Goal: Task Accomplishment & Management: Use online tool/utility

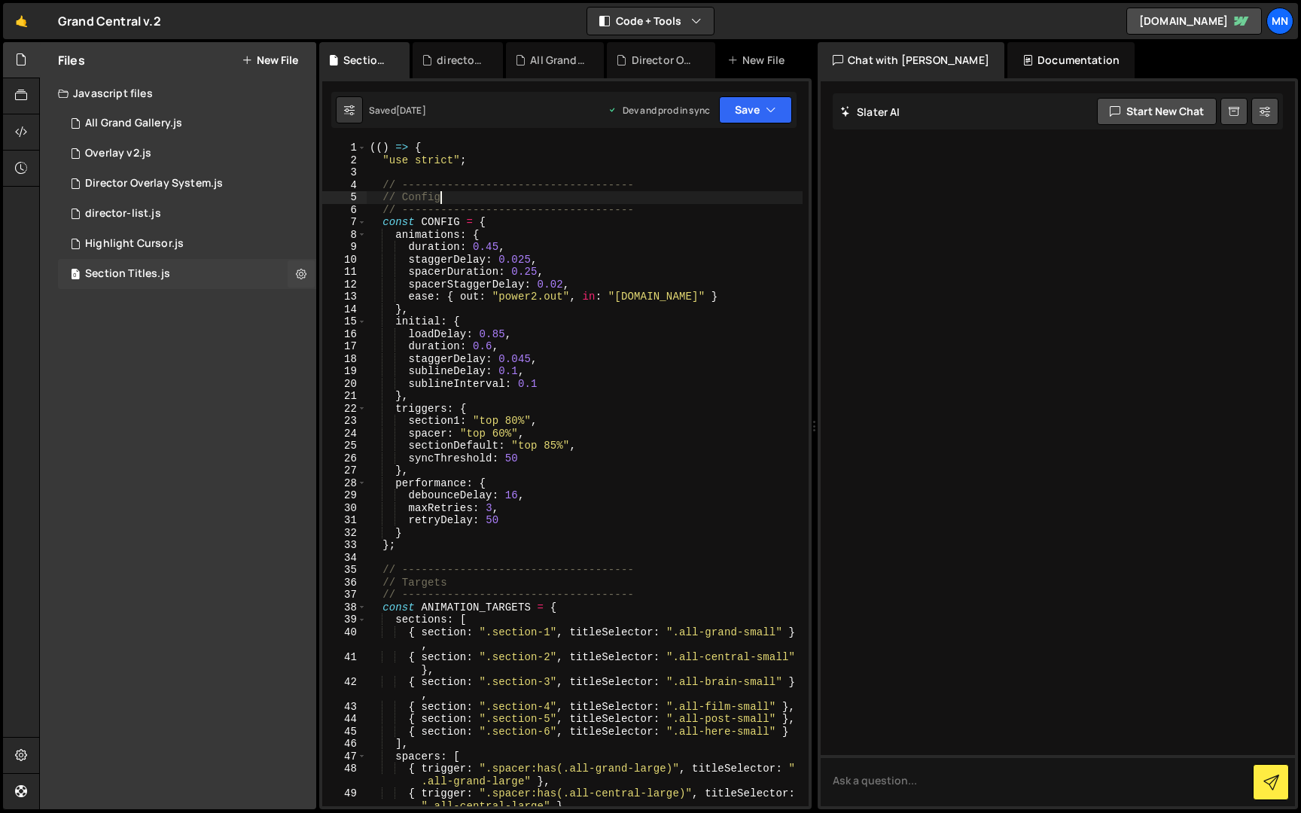
click at [125, 274] on div "Section Titles.js" at bounding box center [127, 274] width 85 height 14
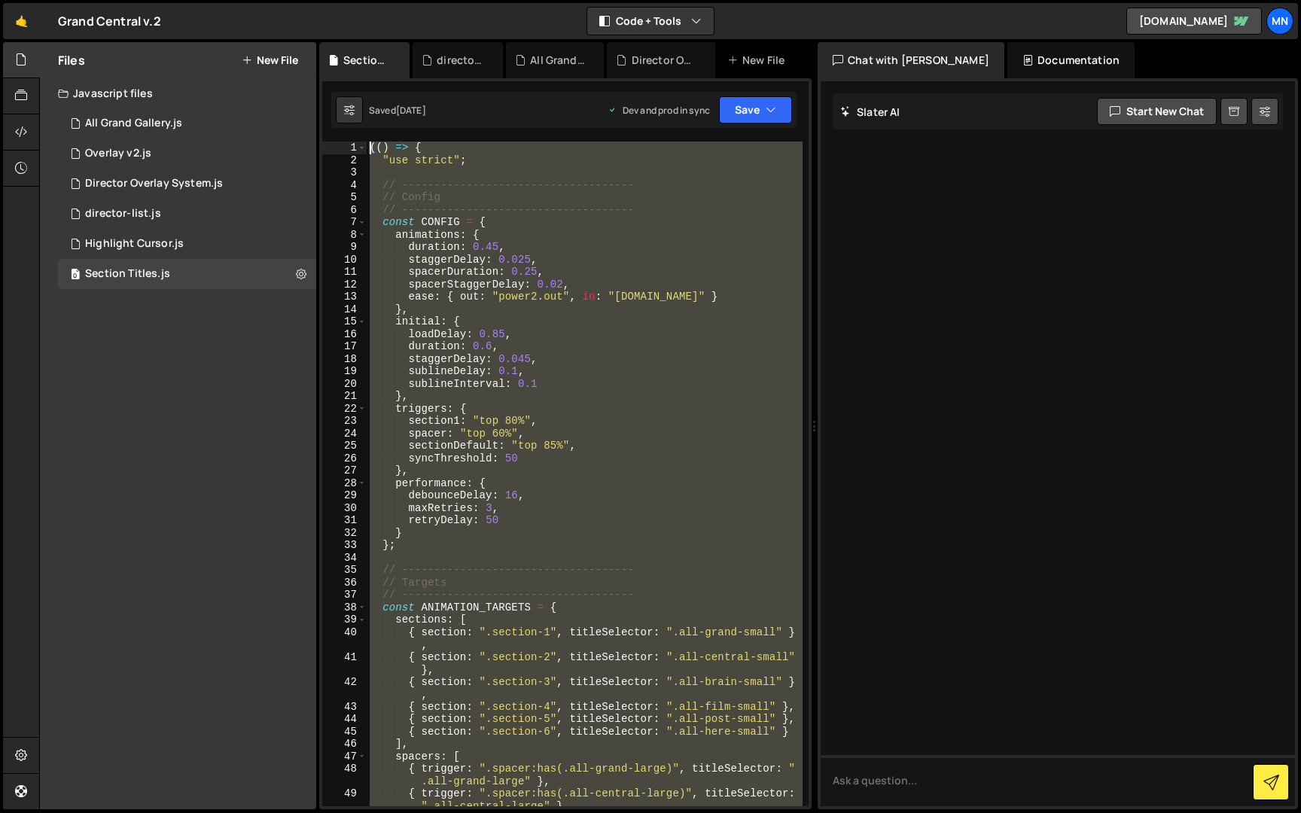
drag, startPoint x: 431, startPoint y: 796, endPoint x: 343, endPoint y: -28, distance: 828.4
click at [343, 0] on html "Projects [GEOGRAPHIC_DATA] Blog [GEOGRAPHIC_DATA] Projects Your Teams Invite te…" at bounding box center [650, 406] width 1301 height 813
click at [593, 454] on div "(( ) => { "use strict" ; // ------------------------------------ // Config // -…" at bounding box center [585, 474] width 436 height 665
drag, startPoint x: 422, startPoint y: 792, endPoint x: 306, endPoint y: -28, distance: 828.1
click at [306, 0] on html "Projects [GEOGRAPHIC_DATA] Blog [GEOGRAPHIC_DATA] Projects Your Teams Invite te…" at bounding box center [650, 406] width 1301 height 813
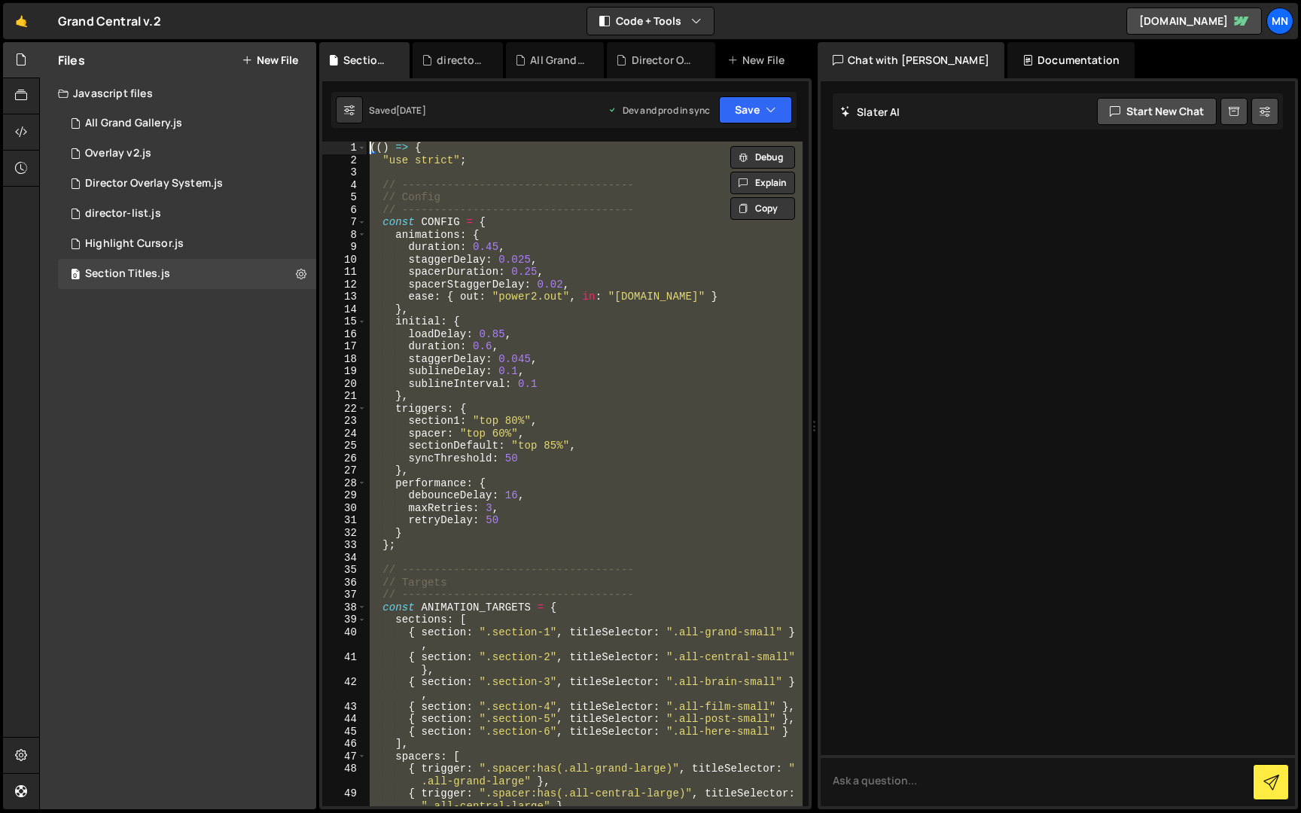
paste textarea "})()"
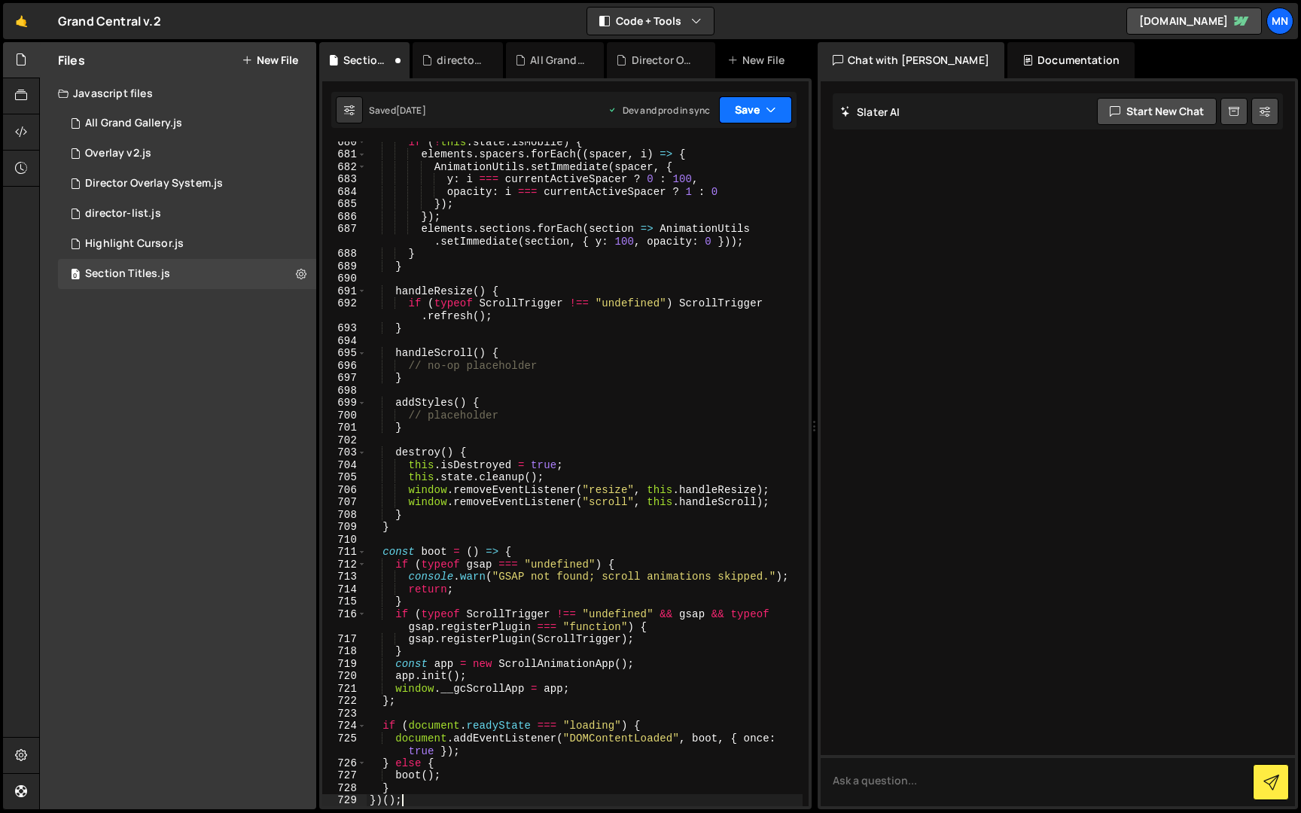
drag, startPoint x: 760, startPoint y: 99, endPoint x: 760, endPoint y: 107, distance: 8.3
click at [761, 99] on button "Save" at bounding box center [755, 109] width 73 height 27
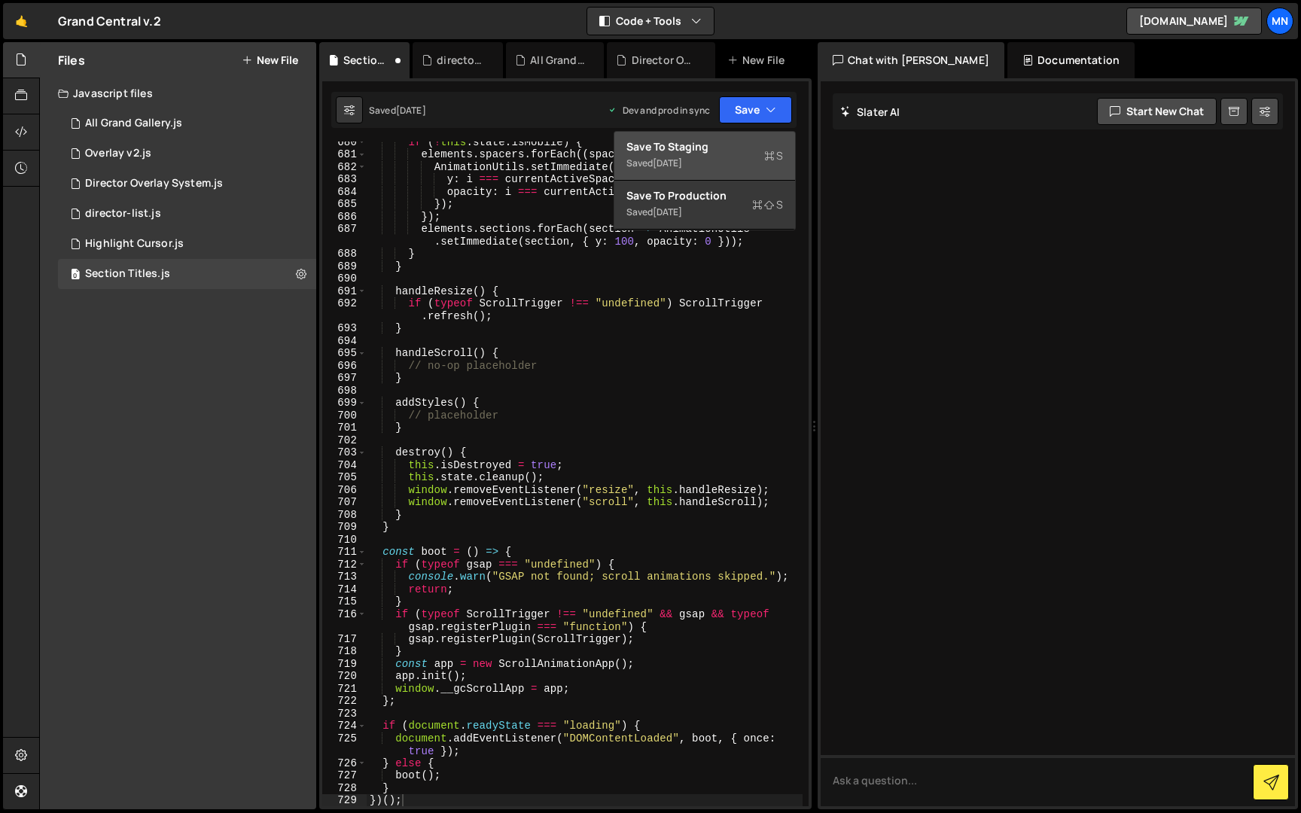
click at [739, 148] on div "Save to Staging S" at bounding box center [704, 146] width 157 height 15
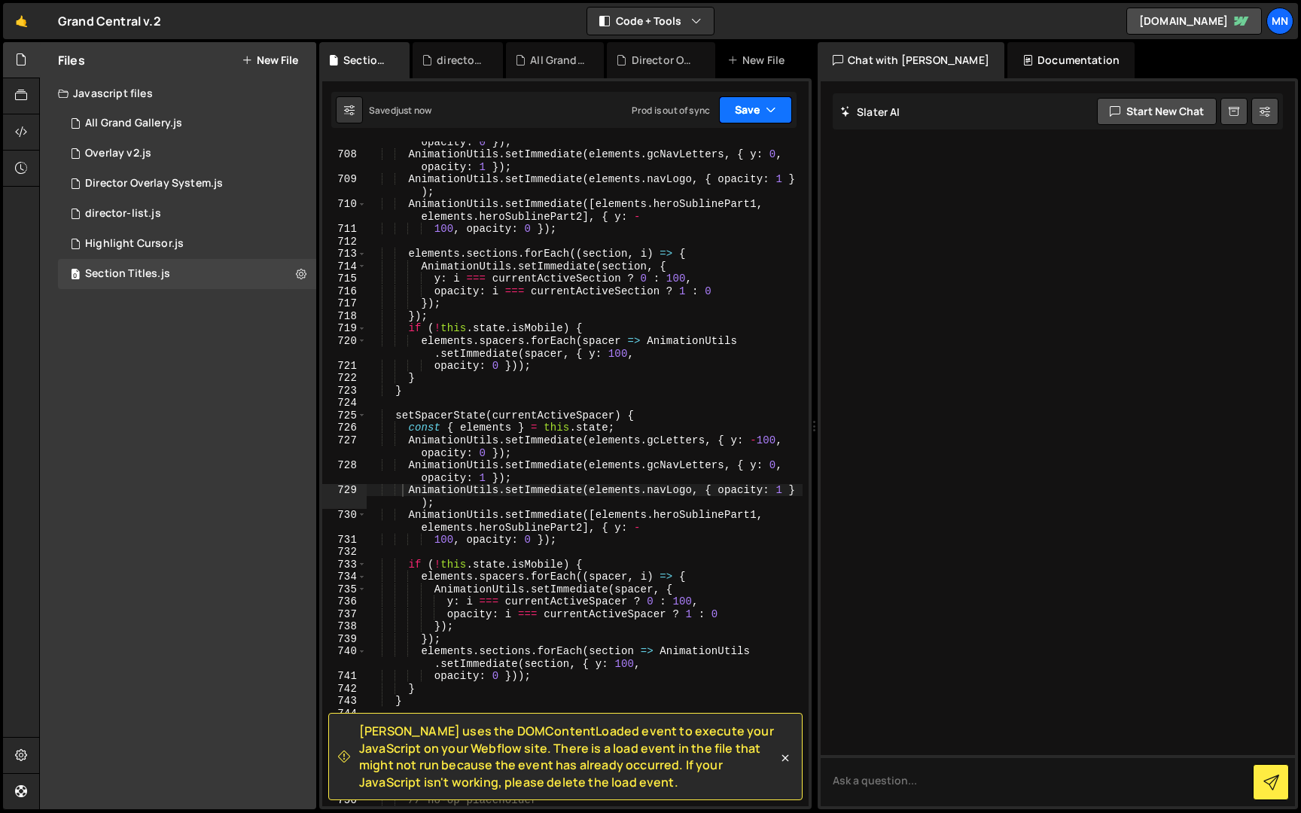
click at [762, 105] on button "Save" at bounding box center [755, 109] width 73 height 27
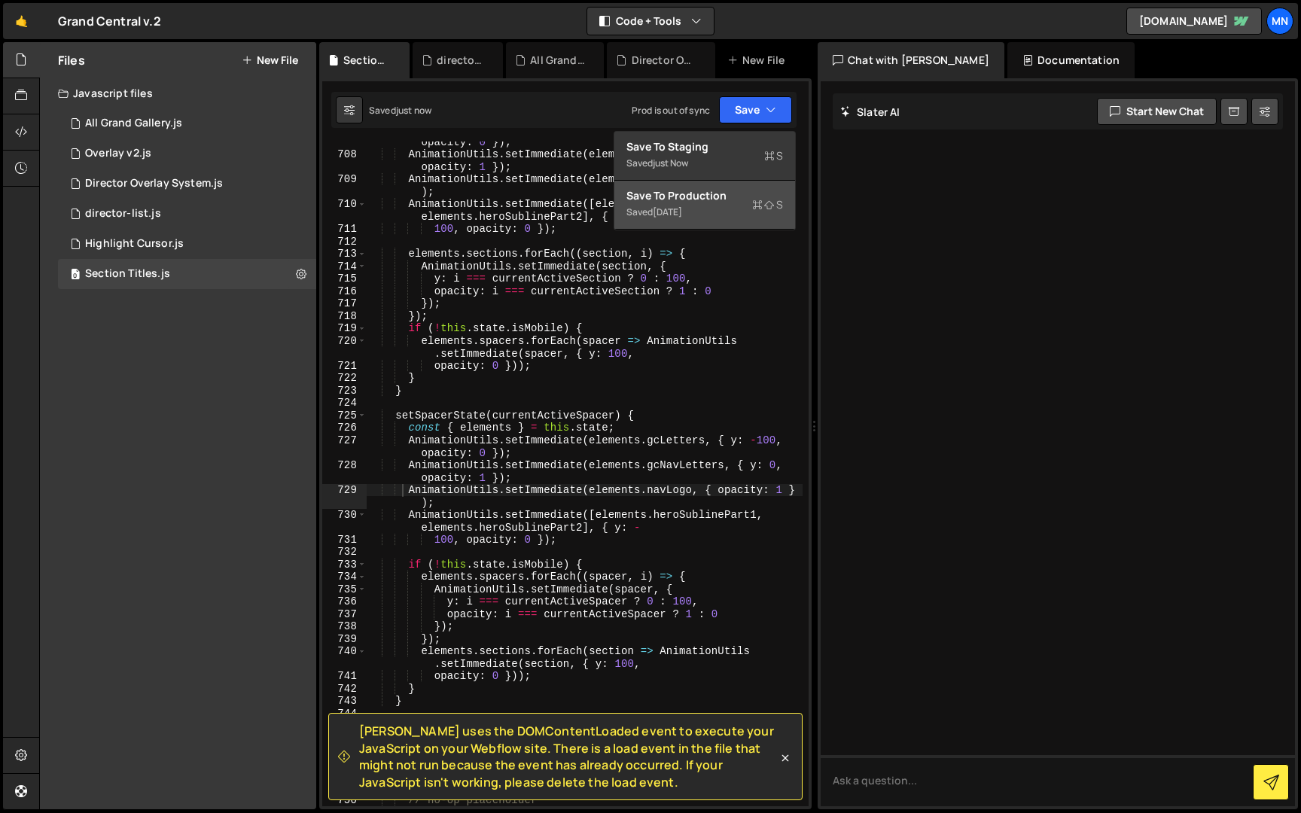
click at [734, 219] on div "Saved [DATE]" at bounding box center [704, 212] width 157 height 18
type textarea "}"
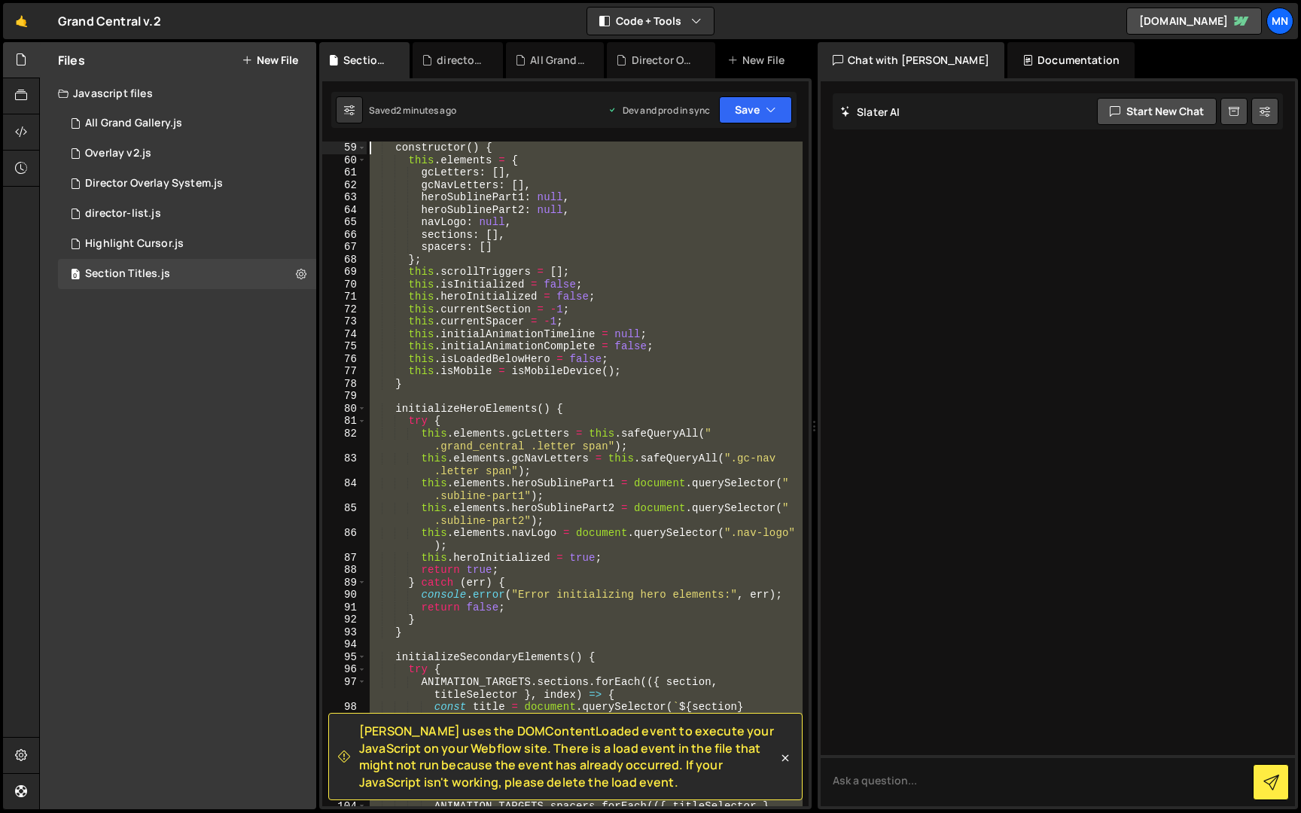
scroll to position [0, 0]
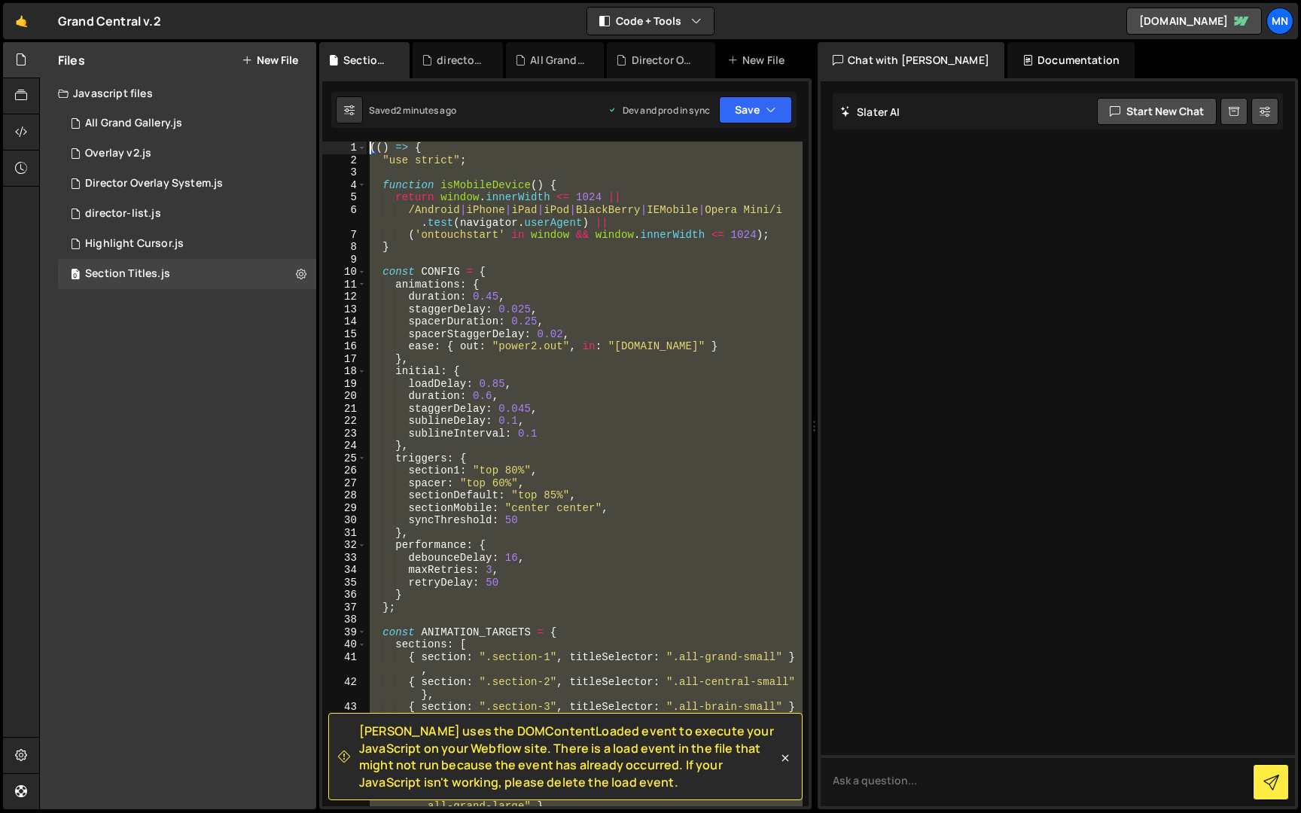
drag, startPoint x: 438, startPoint y: 513, endPoint x: 364, endPoint y: -28, distance: 546.3
click at [364, 0] on html "Projects [GEOGRAPHIC_DATA] Blog [GEOGRAPHIC_DATA] Projects Your Teams Invite te…" at bounding box center [650, 406] width 1301 height 813
paste textarea "})()"
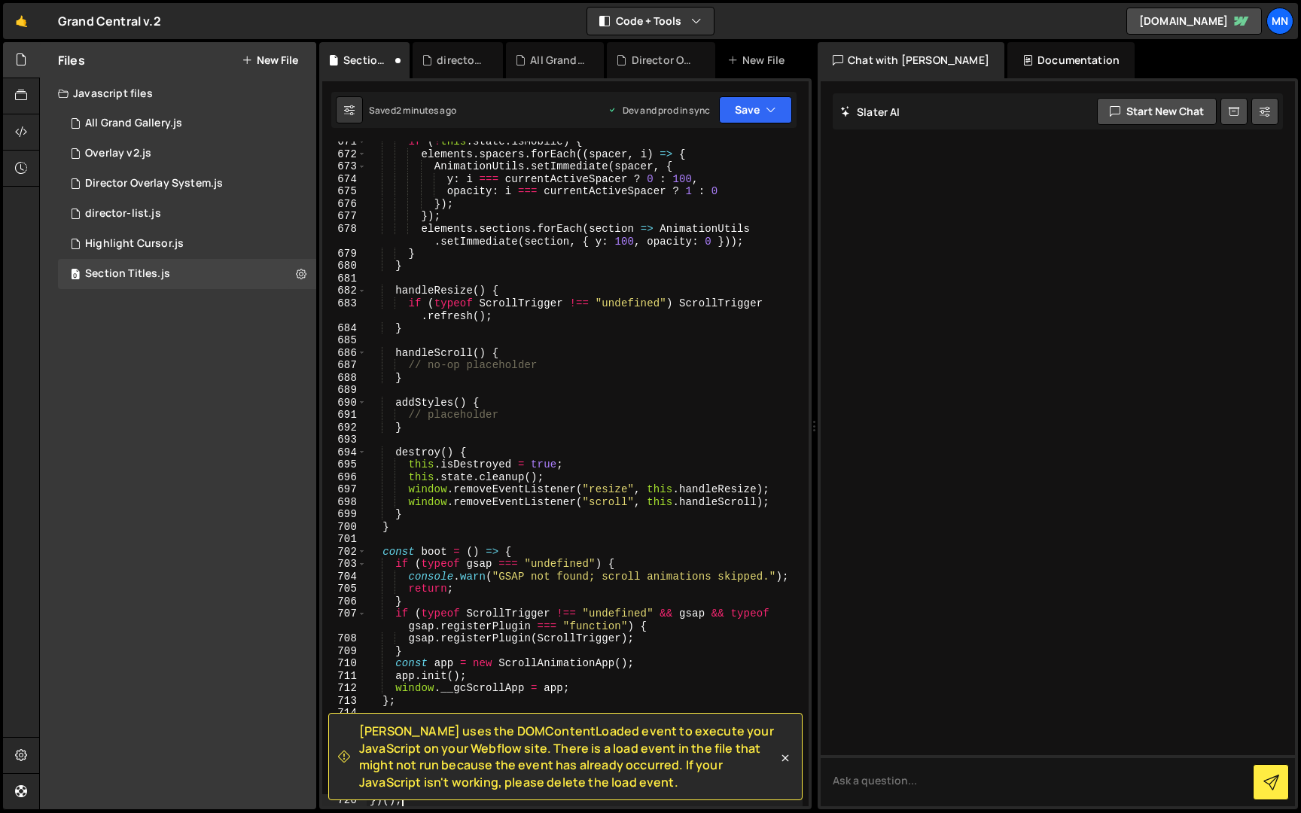
scroll to position [9969, 0]
click at [747, 107] on button "Save" at bounding box center [755, 109] width 73 height 27
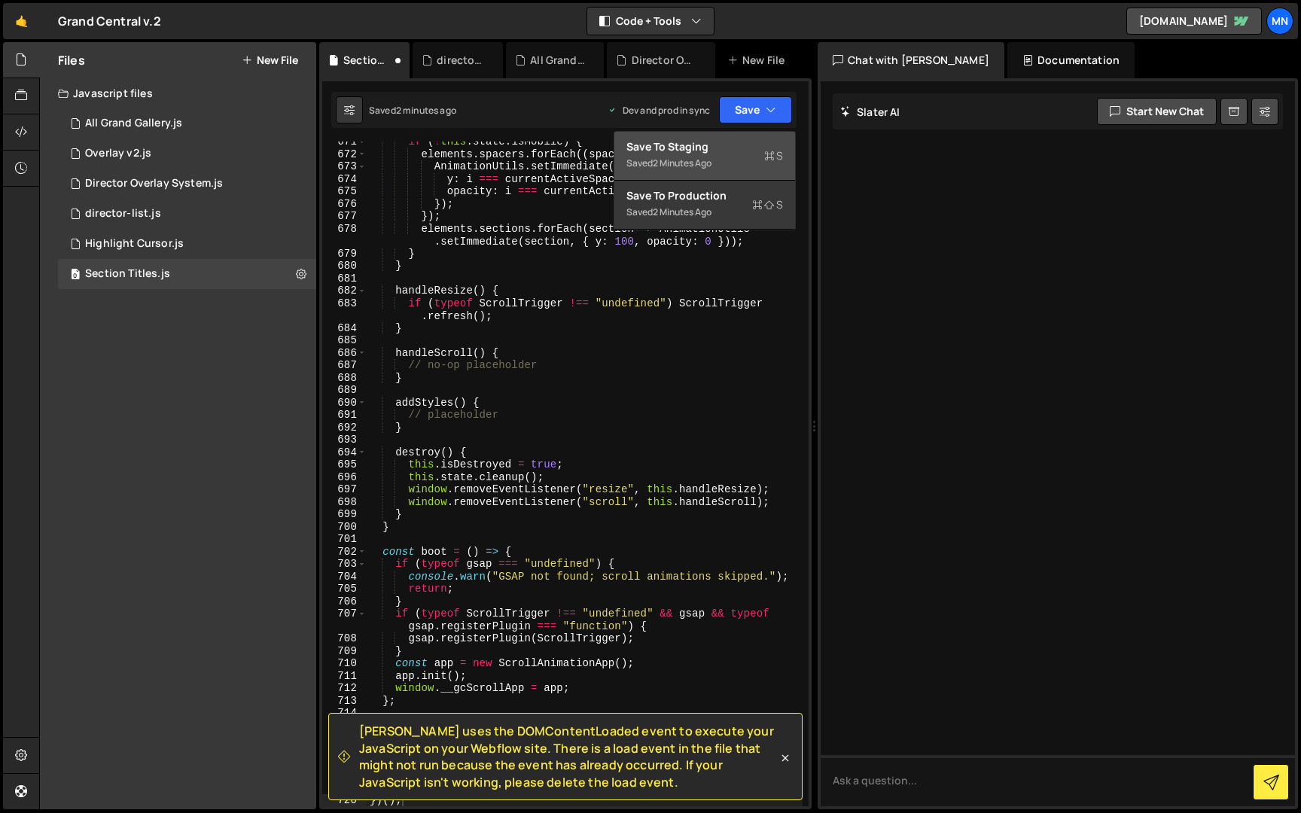
click at [719, 150] on div "Save to Staging S" at bounding box center [704, 146] width 157 height 15
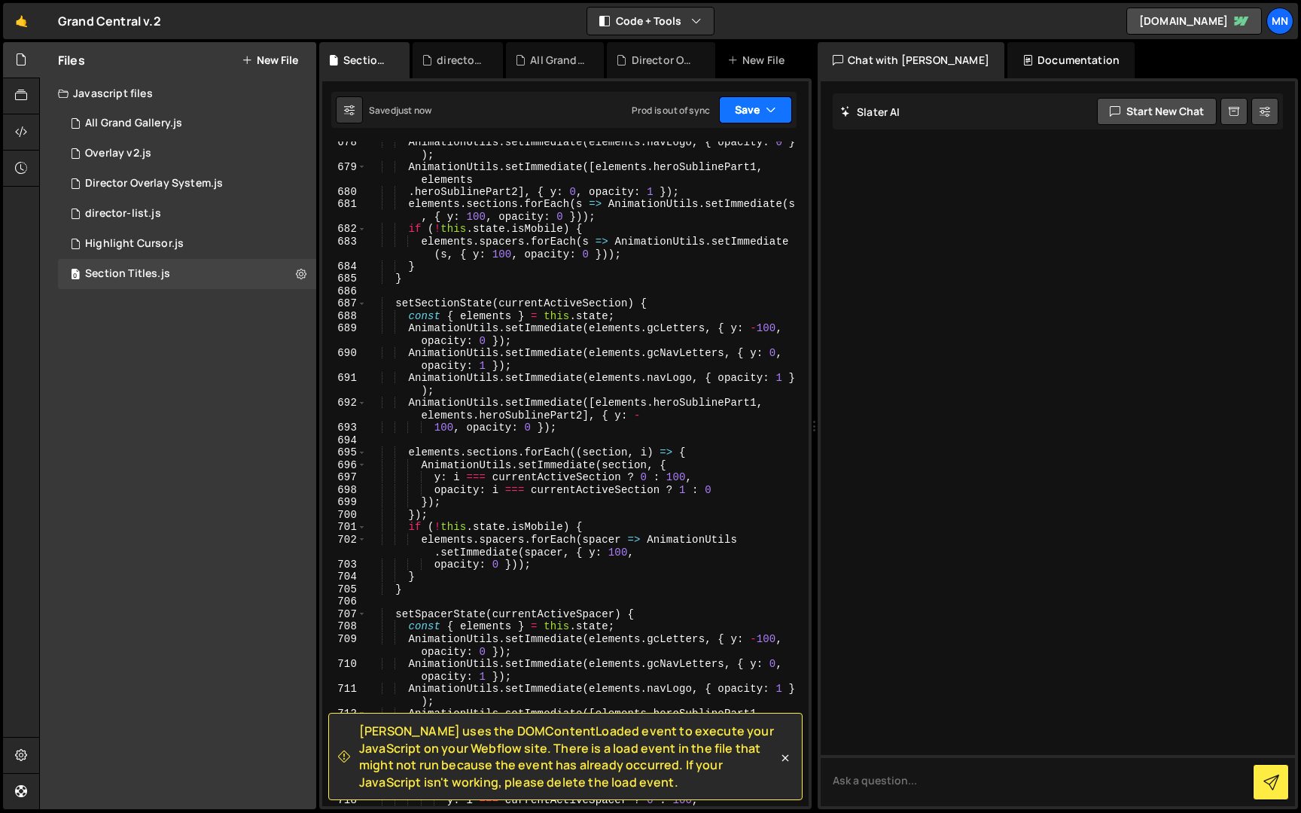
click at [757, 107] on button "Save" at bounding box center [755, 109] width 73 height 27
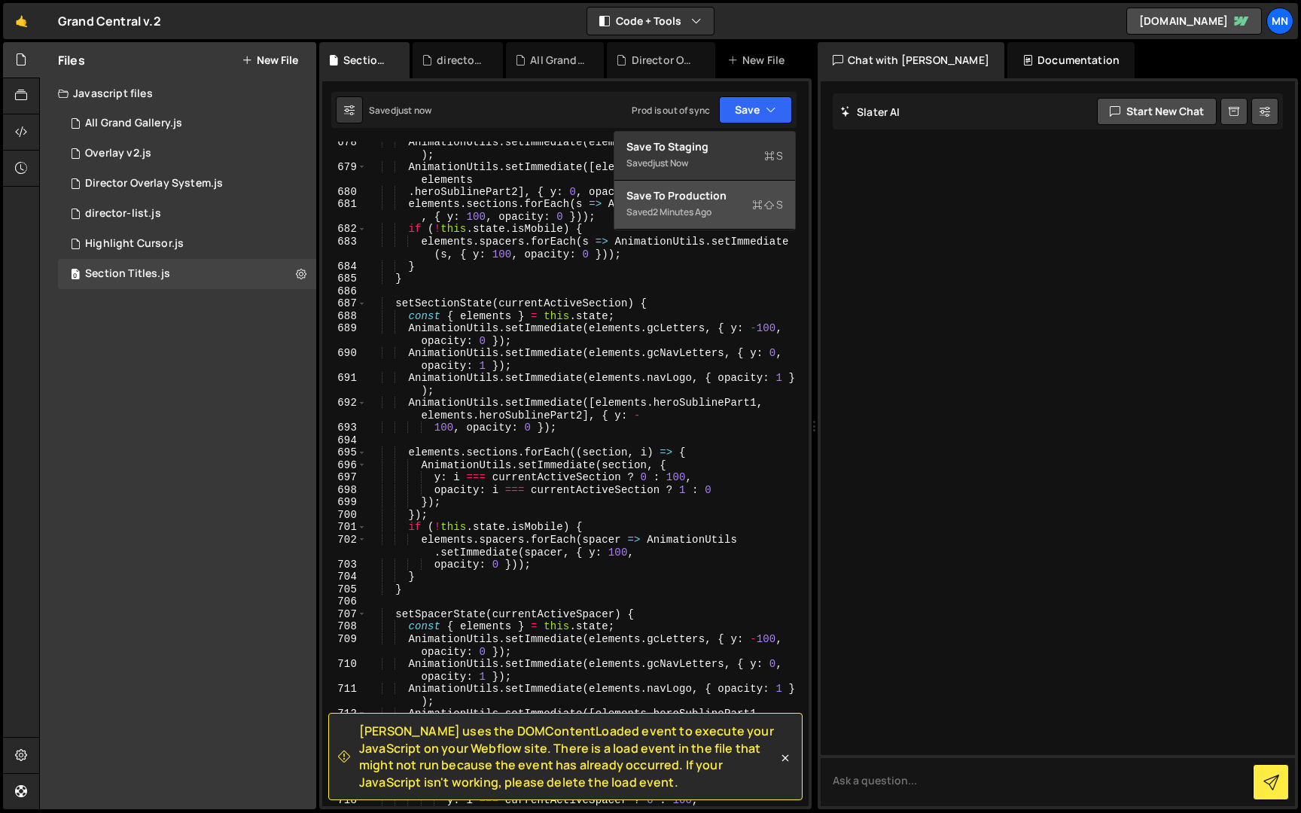
click at [733, 212] on div "Saved 2 minutes ago" at bounding box center [704, 212] width 157 height 18
type textarea "AnimationUtils.setImmediate(elements.gcLetters, { y: -100, opacity: 0 });"
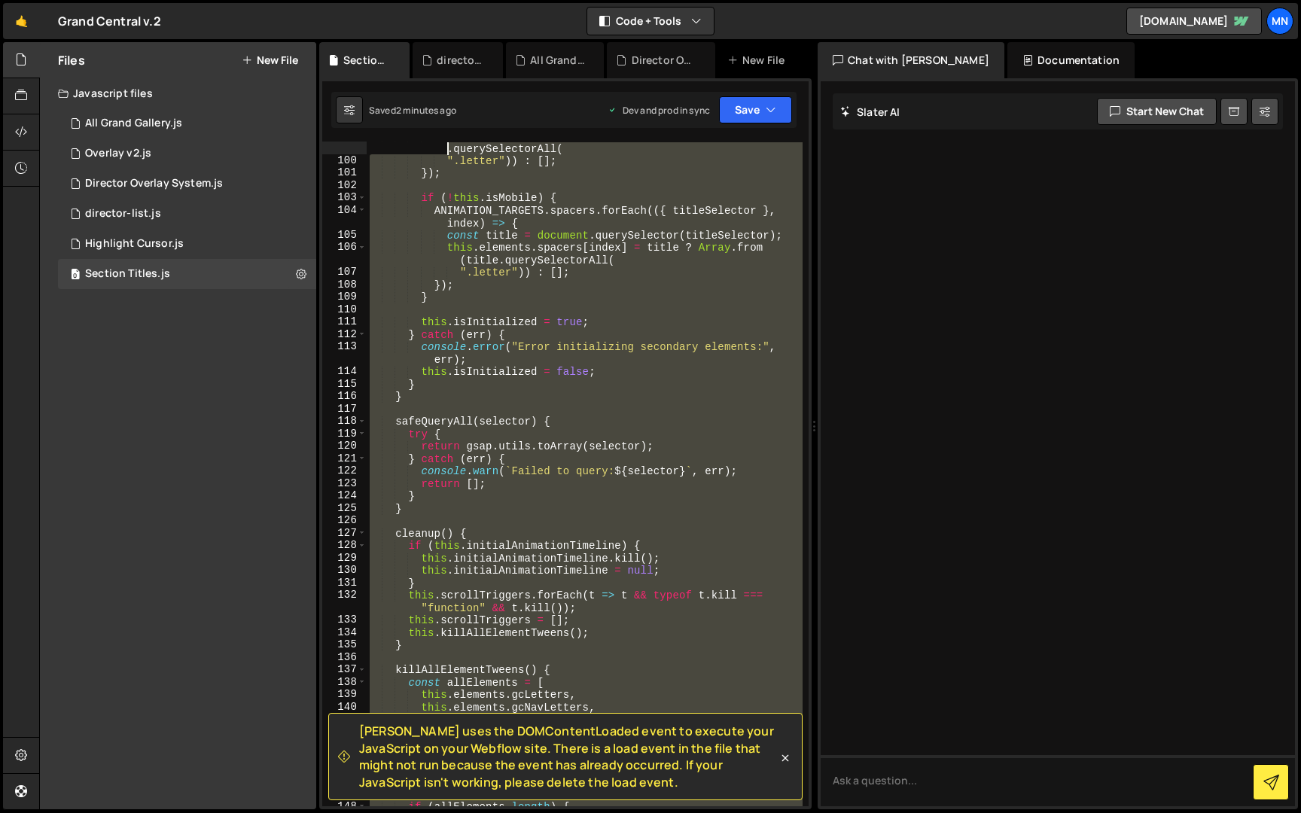
scroll to position [0, 0]
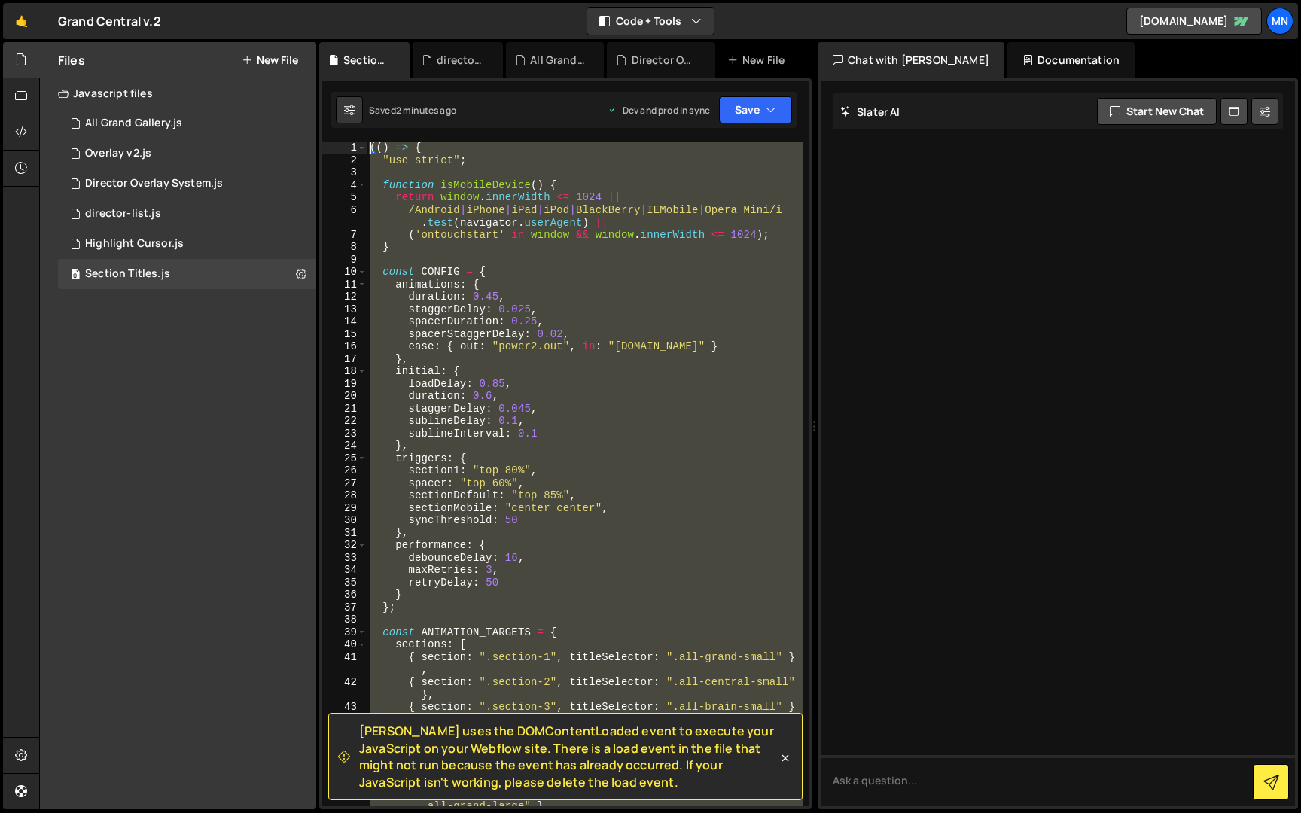
drag, startPoint x: 434, startPoint y: 675, endPoint x: 307, endPoint y: -28, distance: 714.5
click at [307, 0] on html "Projects [GEOGRAPHIC_DATA] Blog [GEOGRAPHIC_DATA] Projects Your Teams Invite te…" at bounding box center [650, 406] width 1301 height 813
paste textarea "})()"
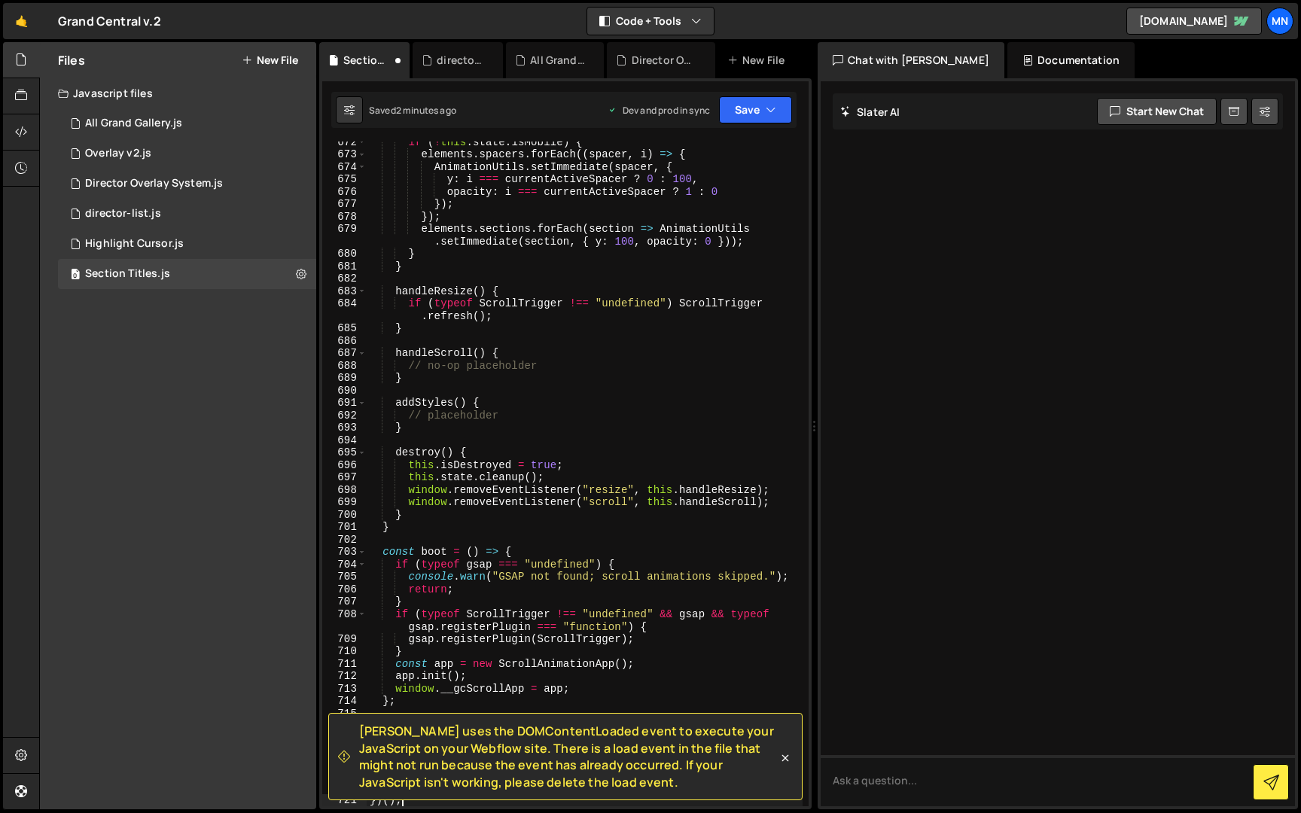
scroll to position [9981, 0]
click at [753, 106] on button "Save" at bounding box center [755, 109] width 73 height 27
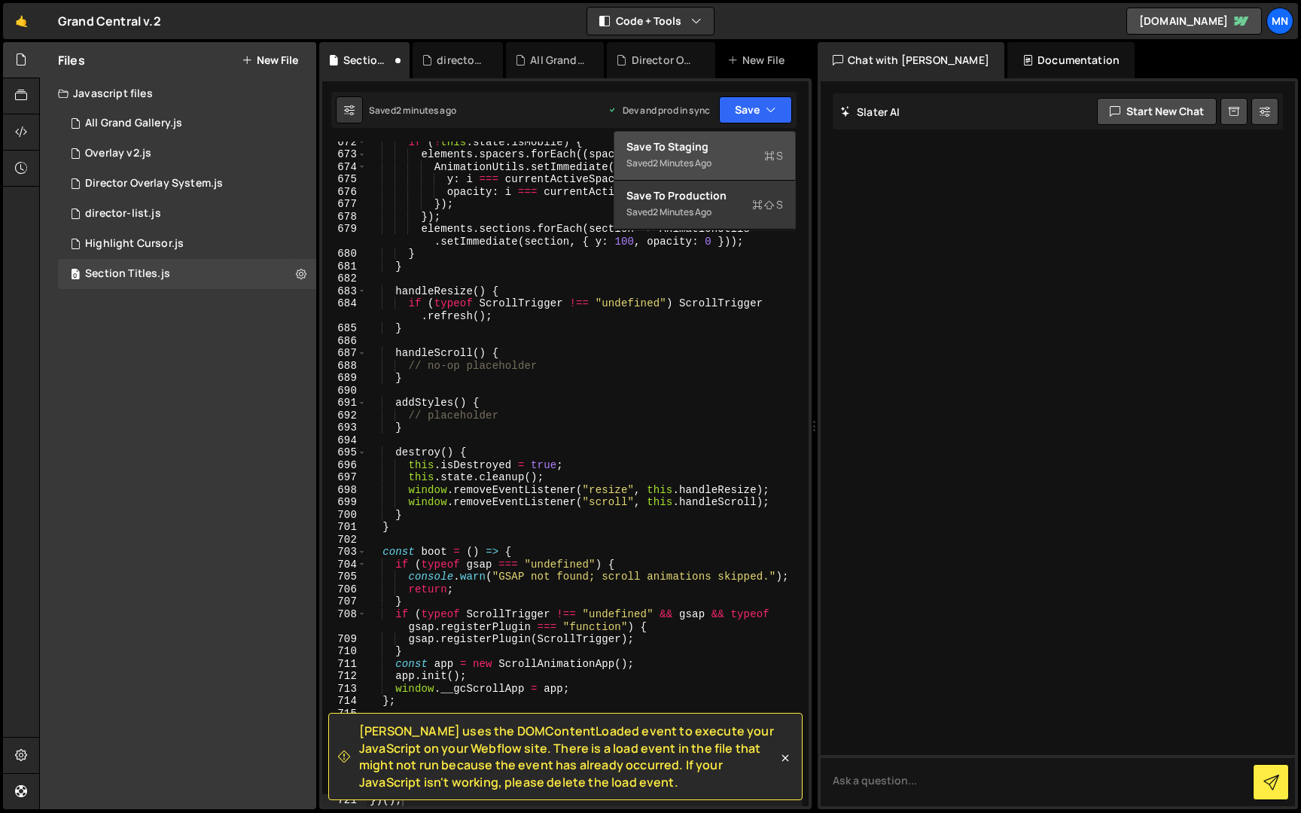
click at [696, 157] on div "2 minutes ago" at bounding box center [682, 163] width 59 height 13
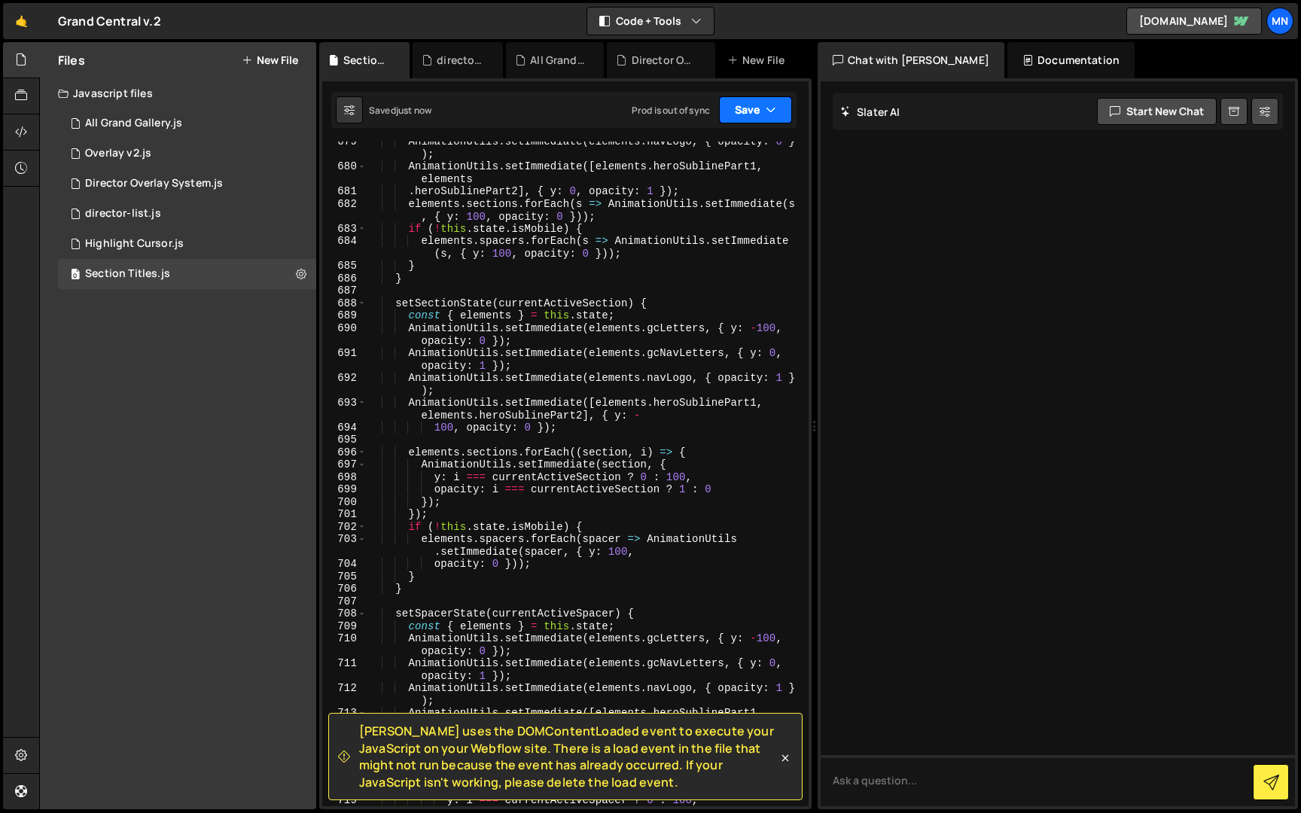
click at [749, 109] on button "Save" at bounding box center [755, 109] width 73 height 27
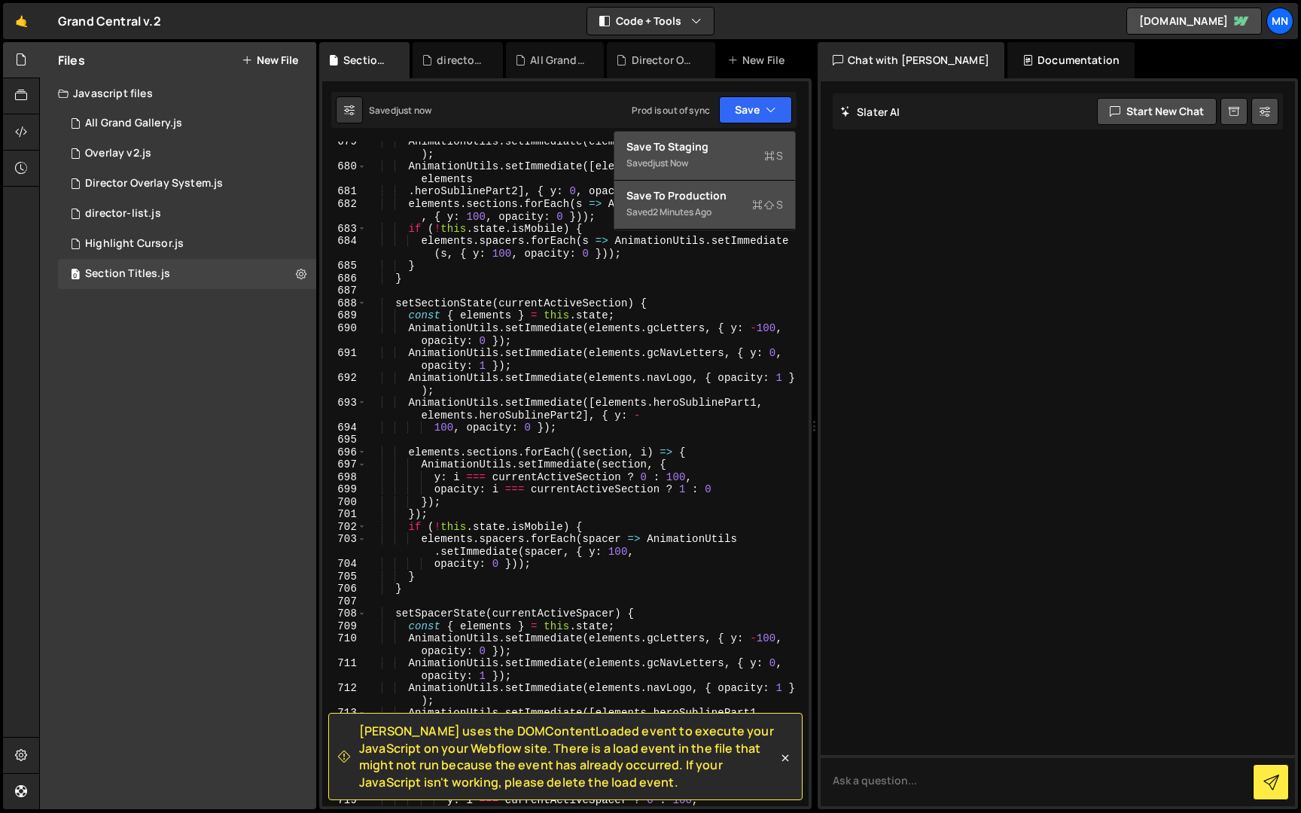
click at [699, 209] on div "2 minutes ago" at bounding box center [682, 212] width 59 height 13
type textarea "AnimationUtils.setImmediate(elements.gcLetters, { y: -100, opacity: 0 });"
